Goal: Task Accomplishment & Management: Manage account settings

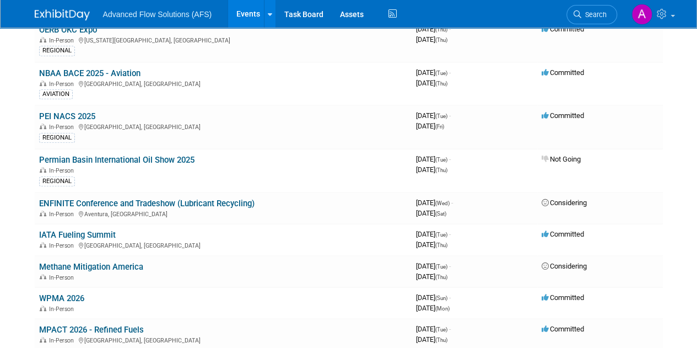
scroll to position [254, 0]
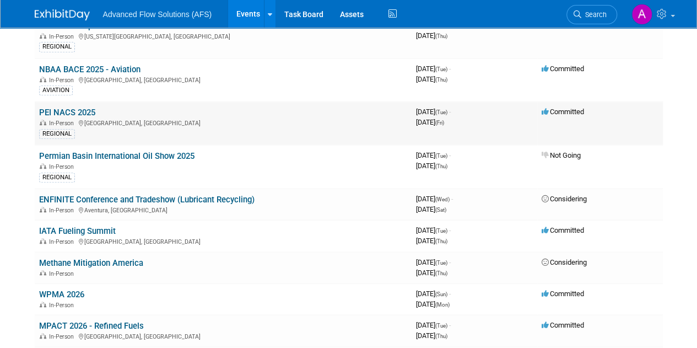
click at [79, 113] on link "PEI NACS 2025" at bounding box center [67, 112] width 56 height 10
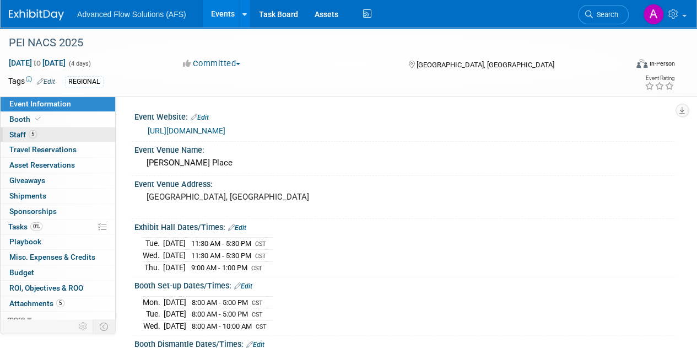
click at [74, 128] on link "5 Staff 5" at bounding box center [58, 134] width 115 height 15
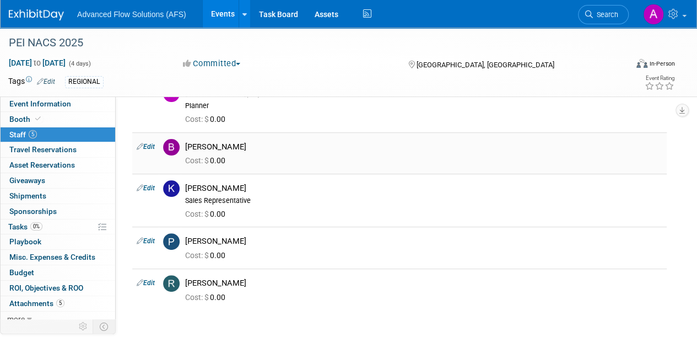
scroll to position [62, 0]
click at [39, 301] on span "Attachments 5" at bounding box center [36, 303] width 55 height 9
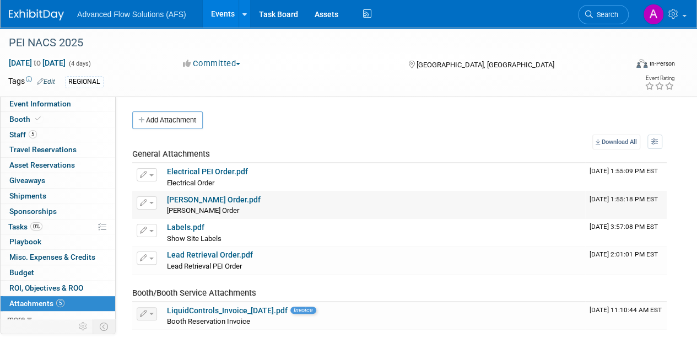
scroll to position [110, 0]
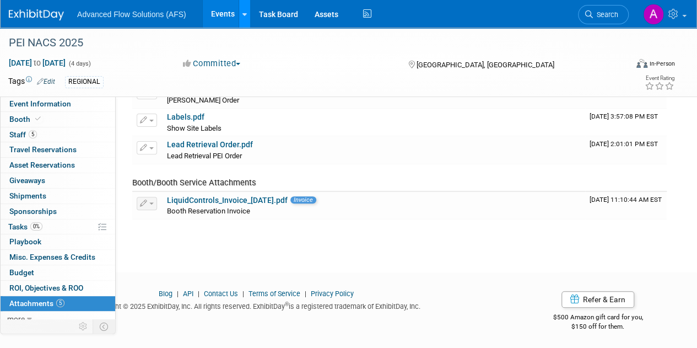
click at [242, 18] on div at bounding box center [244, 13] width 4 height 11
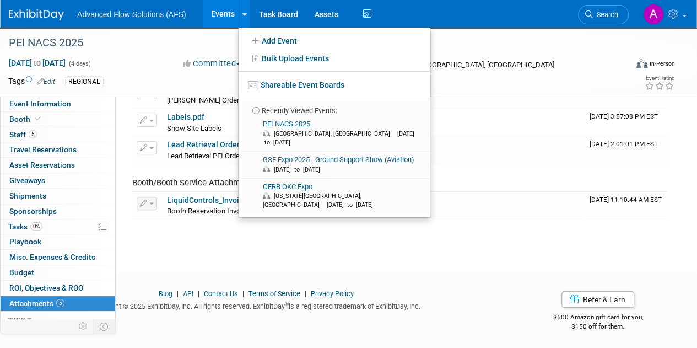
click at [213, 15] on link "Events" at bounding box center [223, 14] width 40 height 28
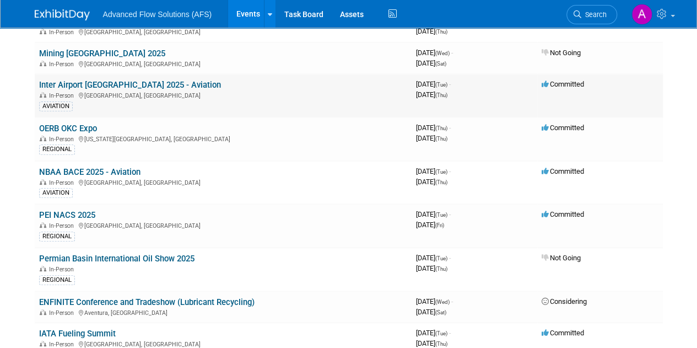
scroll to position [151, 0]
click at [116, 168] on link "NBAA BACE 2025 - Aviation" at bounding box center [89, 172] width 101 height 10
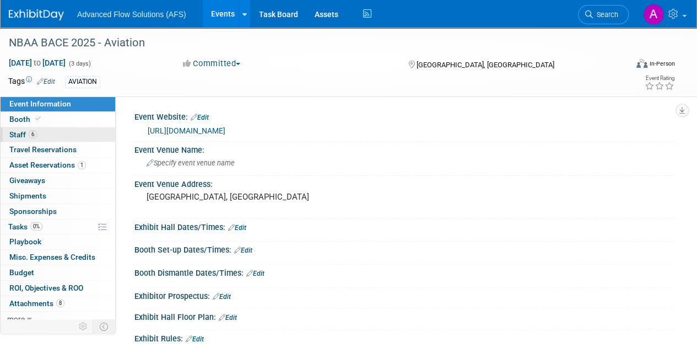
click at [41, 136] on link "6 Staff 6" at bounding box center [58, 134] width 115 height 15
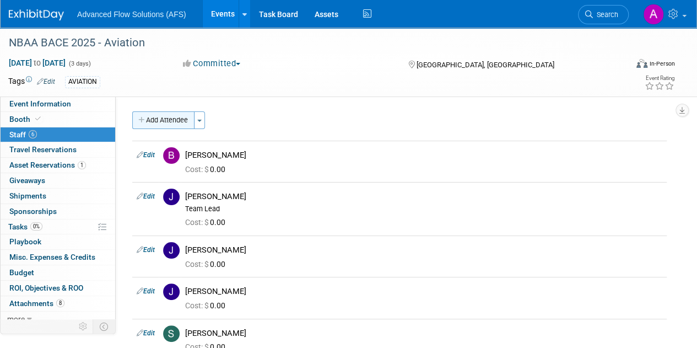
click at [175, 124] on button "Add Attendee" at bounding box center [163, 120] width 62 height 18
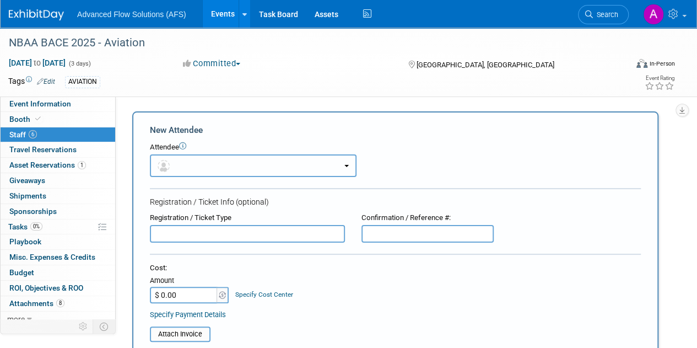
click at [214, 159] on button "button" at bounding box center [253, 165] width 207 height 23
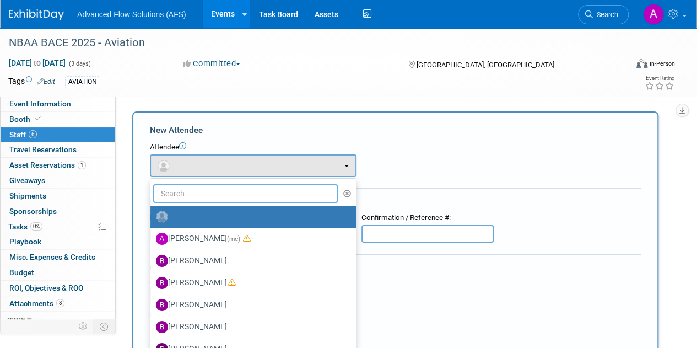
click at [194, 192] on input "text" at bounding box center [245, 193] width 185 height 19
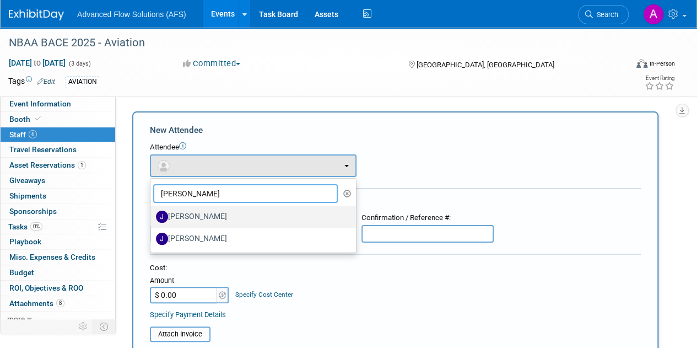
type input "jason"
drag, startPoint x: 206, startPoint y: 225, endPoint x: 206, endPoint y: 241, distance: 15.4
click at [206, 241] on ul "jason Alyson Makin (me) Bateer Siqin Bill Holmes Blake Wallace" at bounding box center [253, 215] width 207 height 75
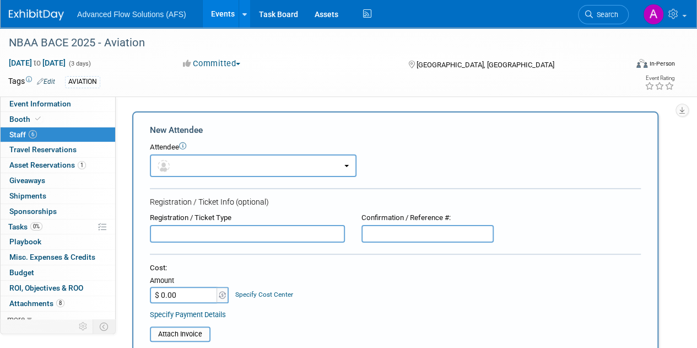
click at [206, 241] on input "text" at bounding box center [247, 234] width 195 height 18
click at [213, 171] on button "button" at bounding box center [253, 165] width 207 height 23
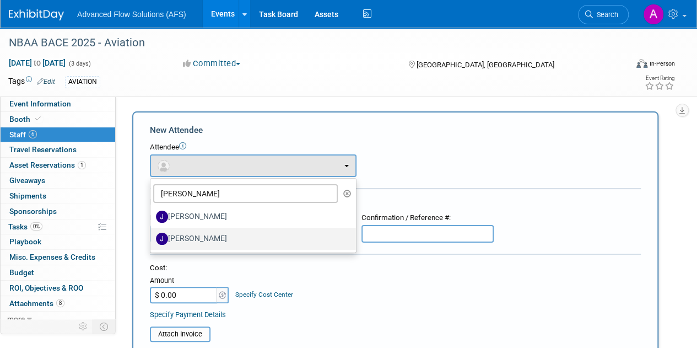
click at [210, 235] on label "[PERSON_NAME]" at bounding box center [250, 239] width 189 height 18
click at [152, 235] on input "[PERSON_NAME]" at bounding box center [148, 237] width 7 height 7
select select "7e2c4bfc-9a0b-43ce-abf1-5b827236e47f"
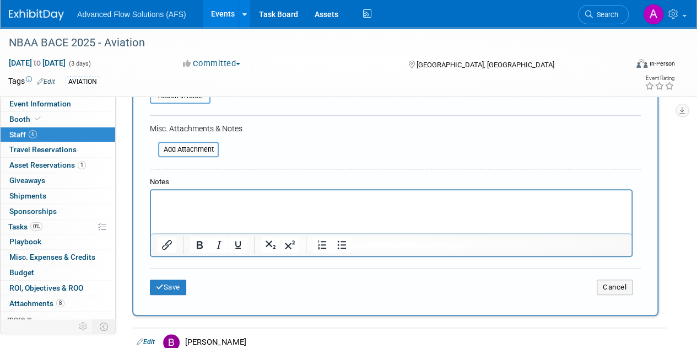
scroll to position [308, 0]
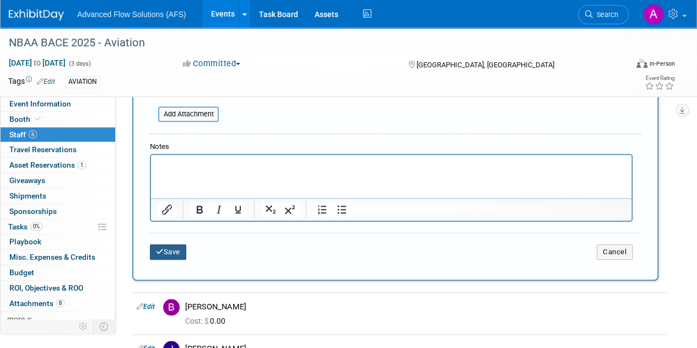
click at [170, 255] on button "Save" at bounding box center [168, 251] width 36 height 15
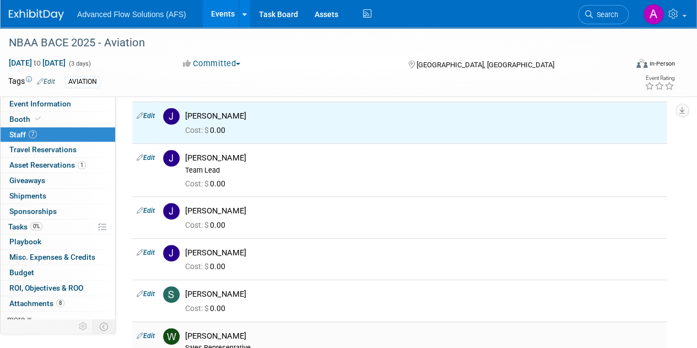
scroll to position [77, 0]
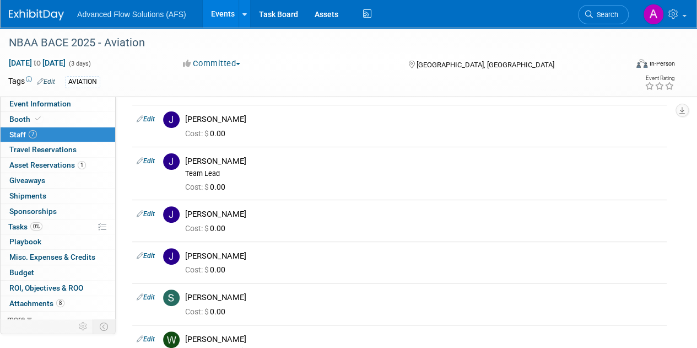
click at [214, 15] on link "Events" at bounding box center [223, 14] width 40 height 28
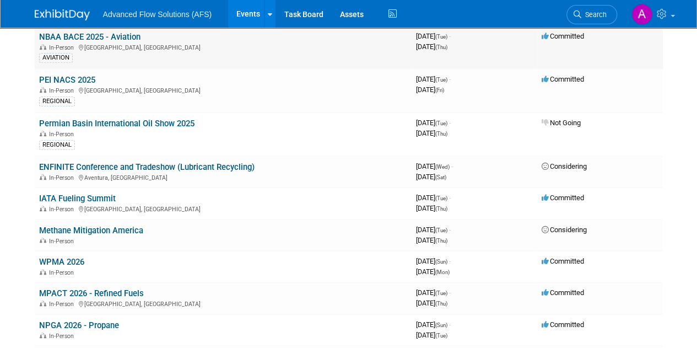
scroll to position [305, 0]
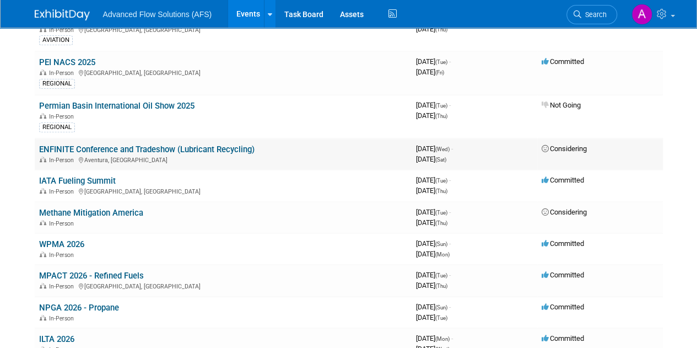
click at [89, 144] on link "ENFINITE Conference and Tradeshow (Lubricant Recycling)" at bounding box center [146, 149] width 215 height 10
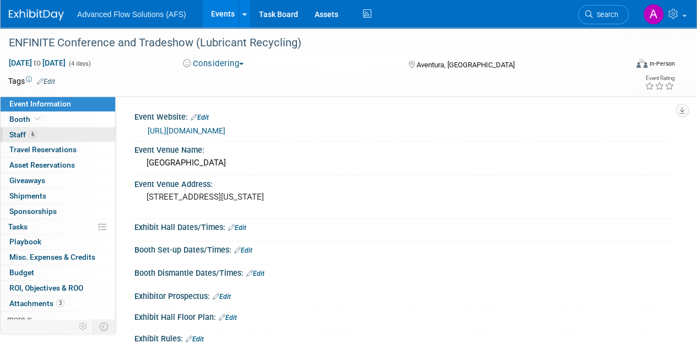
click at [55, 131] on link "6 Staff 6" at bounding box center [58, 134] width 115 height 15
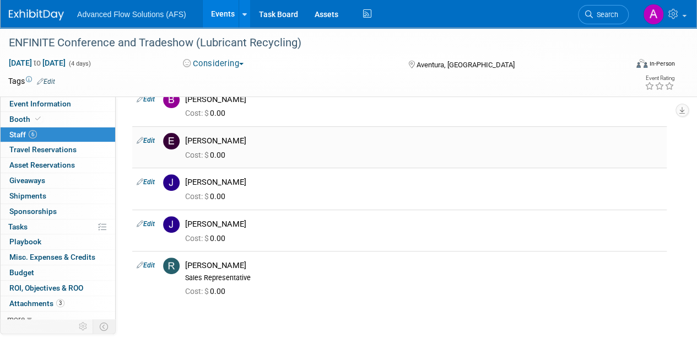
scroll to position [88, 0]
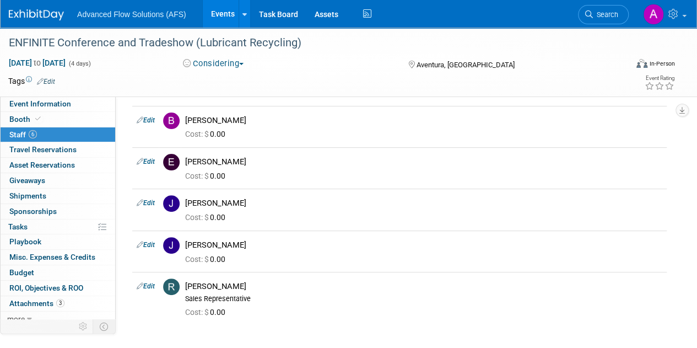
click at [218, 19] on link "Events" at bounding box center [223, 14] width 40 height 28
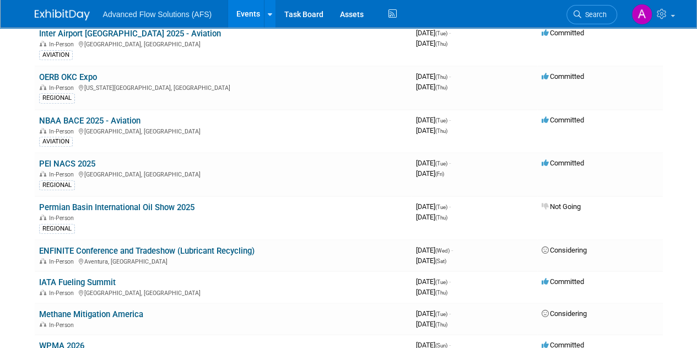
scroll to position [203, 0]
click at [79, 159] on link "PEI NACS 2025" at bounding box center [67, 164] width 56 height 10
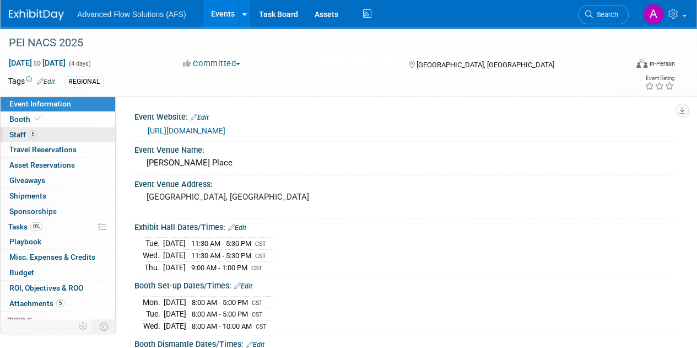
click at [42, 137] on link "5 Staff 5" at bounding box center [58, 134] width 115 height 15
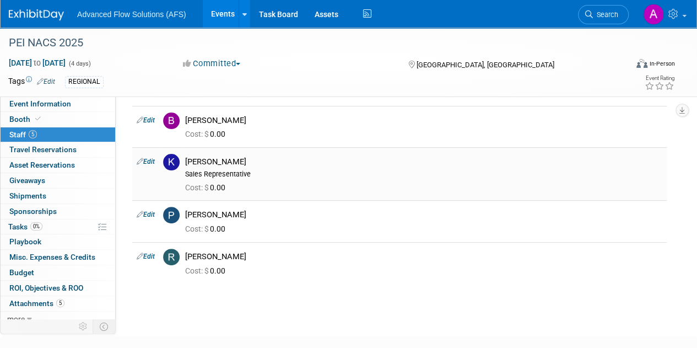
scroll to position [89, 0]
